Goal: Information Seeking & Learning: Learn about a topic

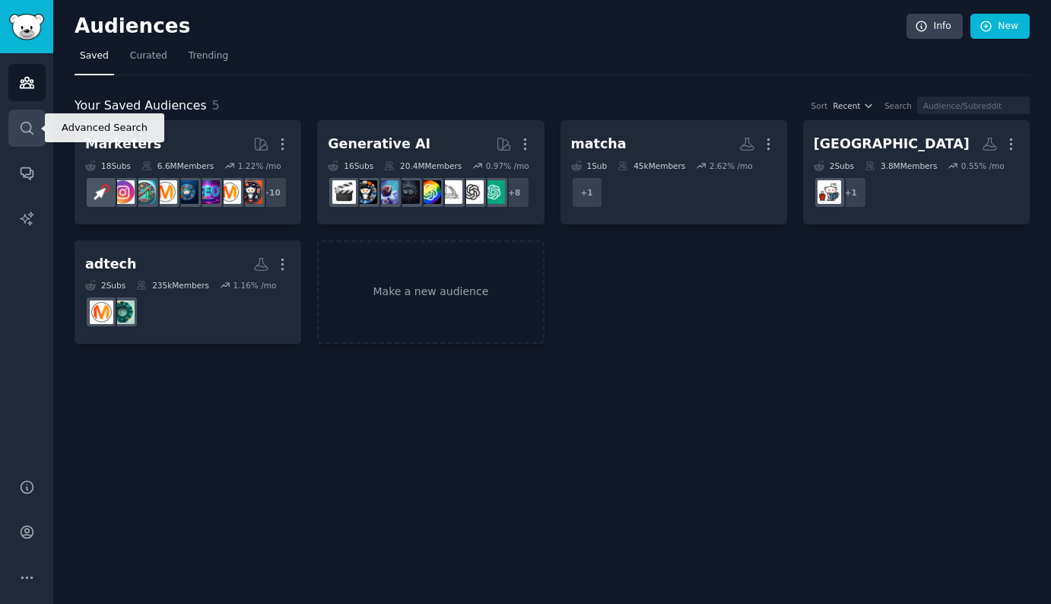
click at [17, 130] on link "Search" at bounding box center [26, 128] width 37 height 37
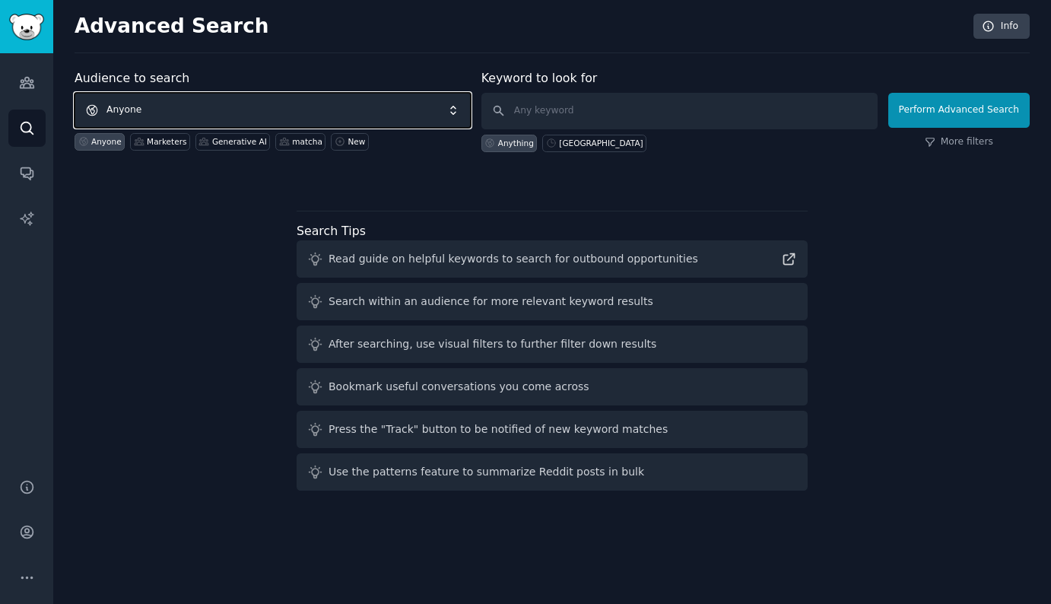
click at [211, 116] on span "Anyone" at bounding box center [273, 110] width 396 height 35
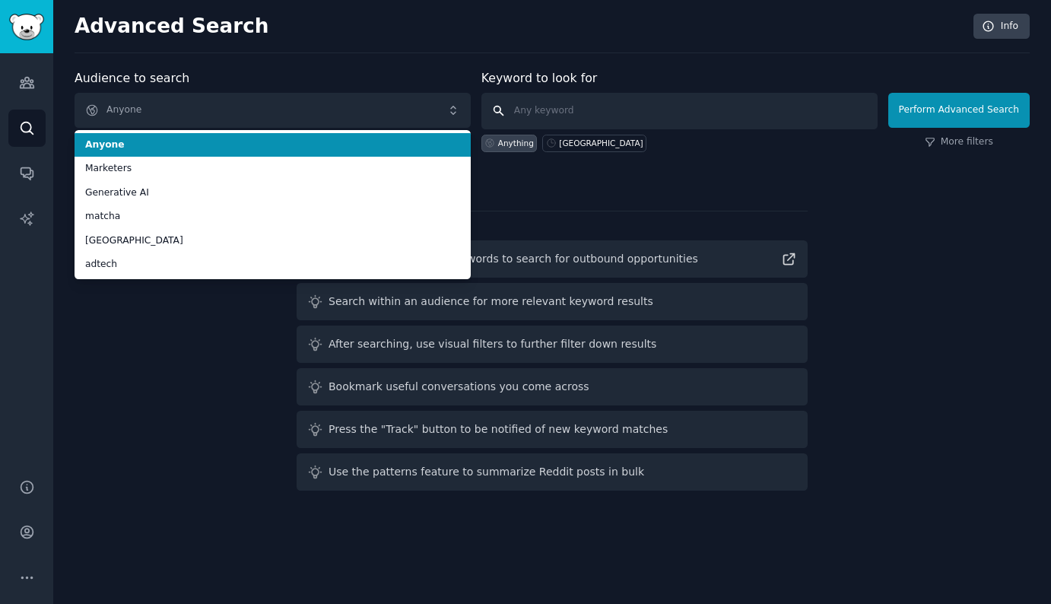
click at [567, 108] on input "text" at bounding box center [679, 111] width 396 height 37
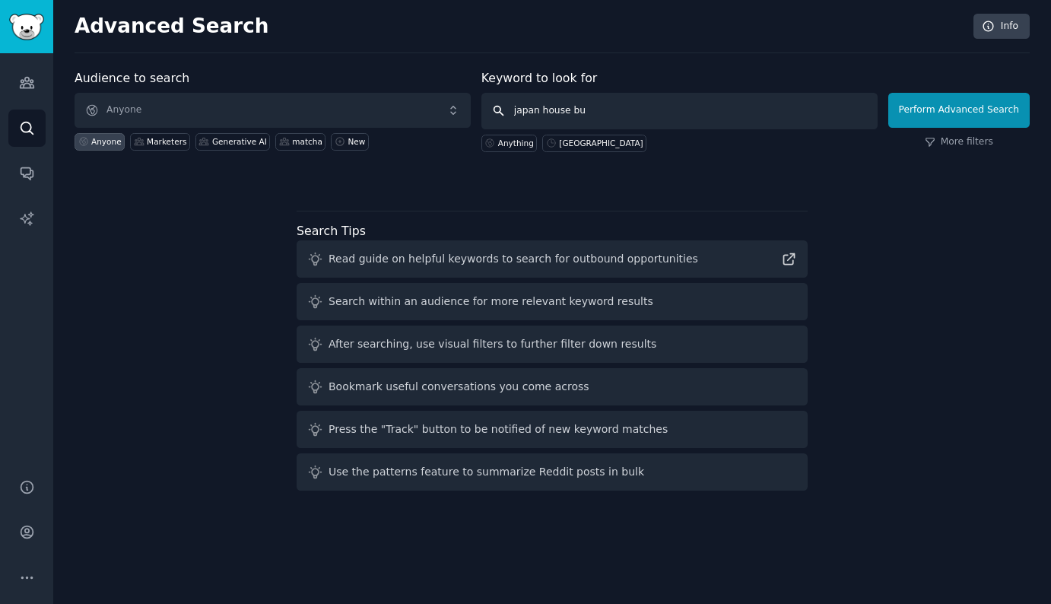
type input "japan house buy"
click button "Perform Advanced Search" at bounding box center [958, 110] width 141 height 35
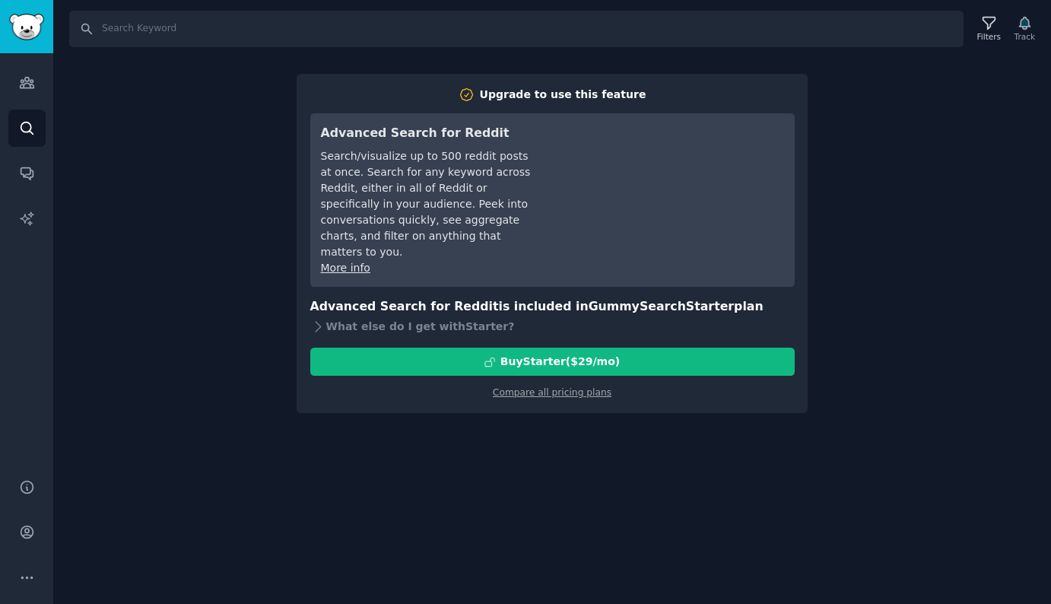
click at [223, 280] on div "Search Filters Track Upgrade to use this feature Advanced Search for Reddit Sea…" at bounding box center [552, 302] width 998 height 604
click at [37, 124] on link "Search" at bounding box center [26, 128] width 37 height 37
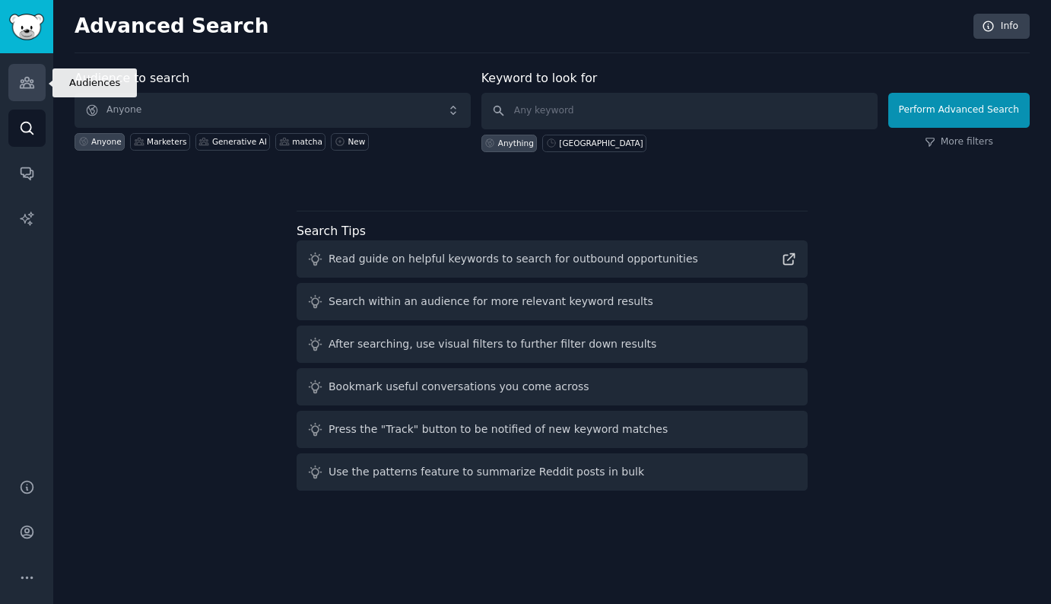
click at [22, 89] on icon "Sidebar" at bounding box center [27, 83] width 16 height 16
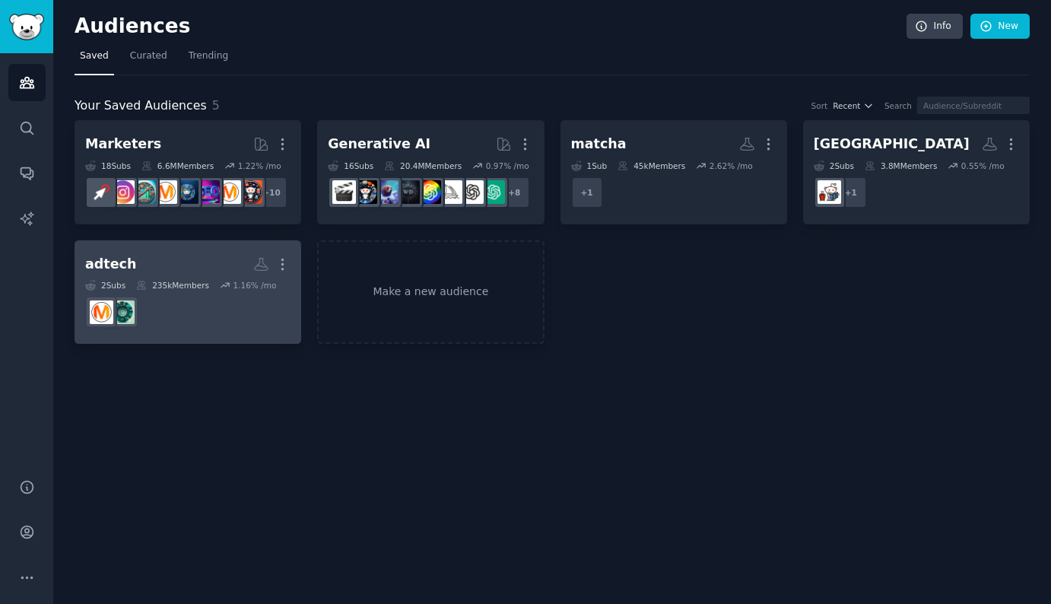
click at [207, 265] on h2 "adtech More" at bounding box center [187, 264] width 205 height 27
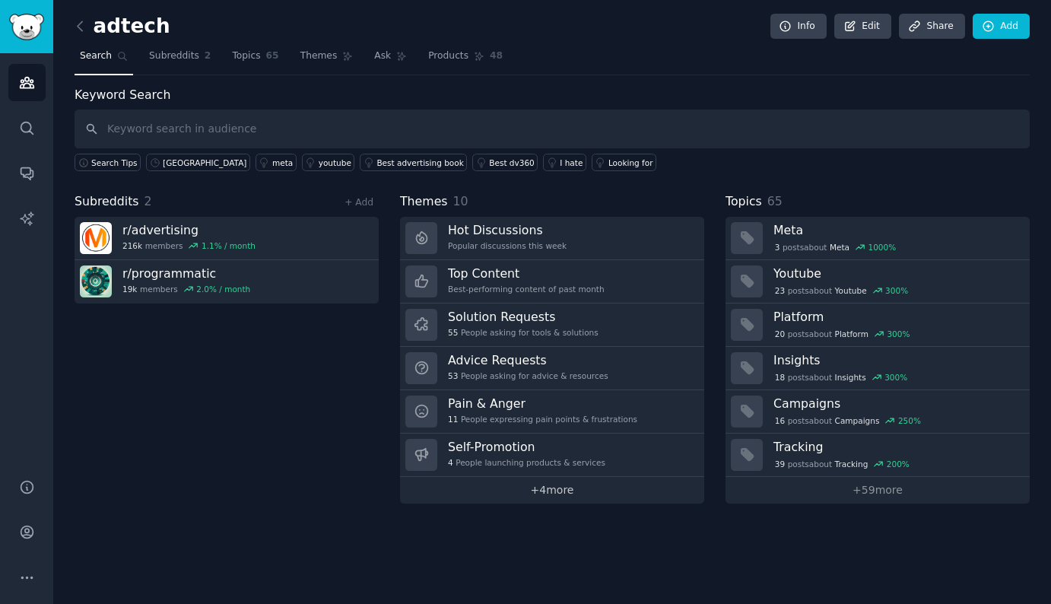
click at [558, 488] on link "+ 4 more" at bounding box center [552, 490] width 304 height 27
